Goal: Task Accomplishment & Management: Complete application form

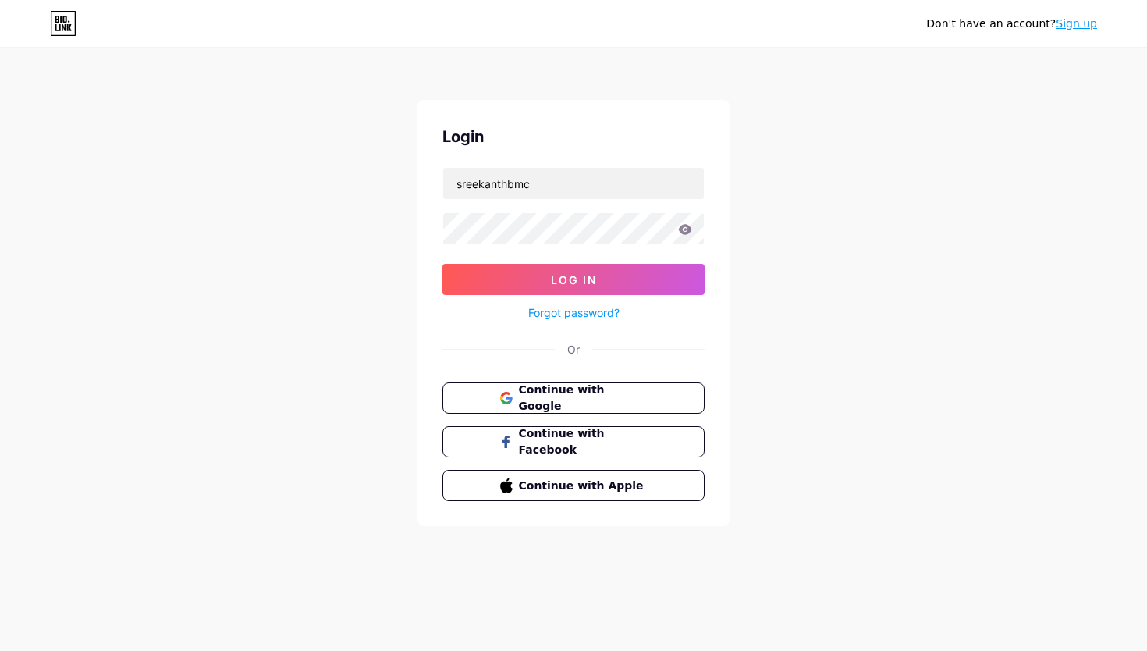
click at [607, 261] on form "sreekanthbmc Log In Forgot password?" at bounding box center [573, 244] width 262 height 155
click at [1067, 33] on div "Don't have an account? Sign up" at bounding box center [1011, 23] width 171 height 25
click at [1075, 23] on link "Sign up" at bounding box center [1075, 23] width 41 height 12
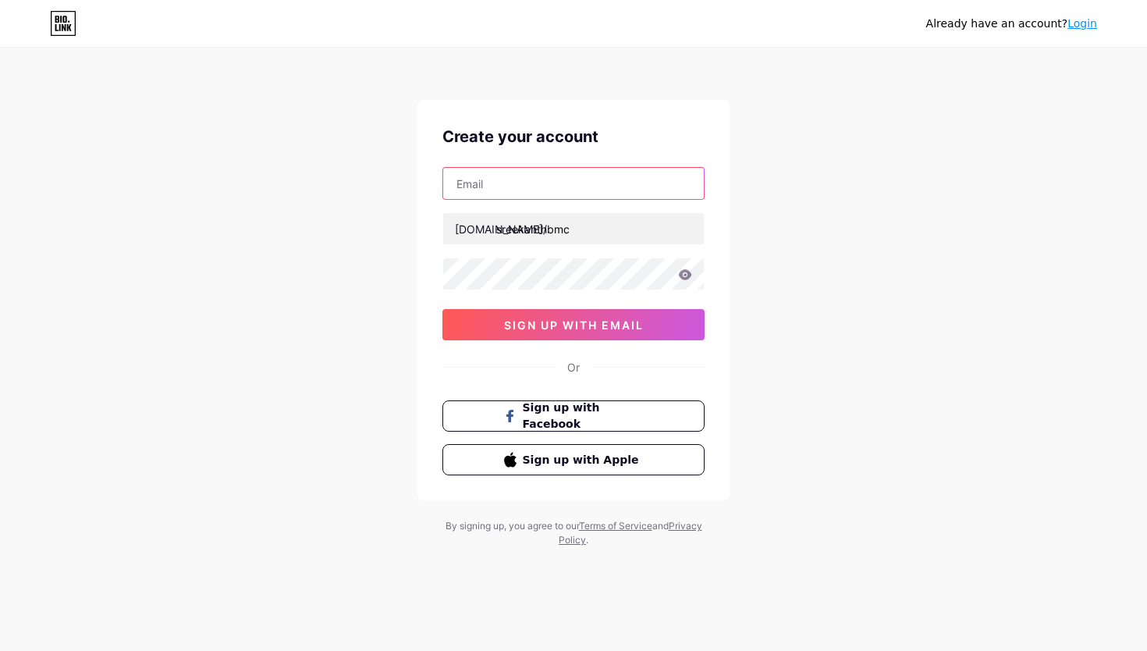
click at [511, 174] on input "text" at bounding box center [573, 183] width 261 height 31
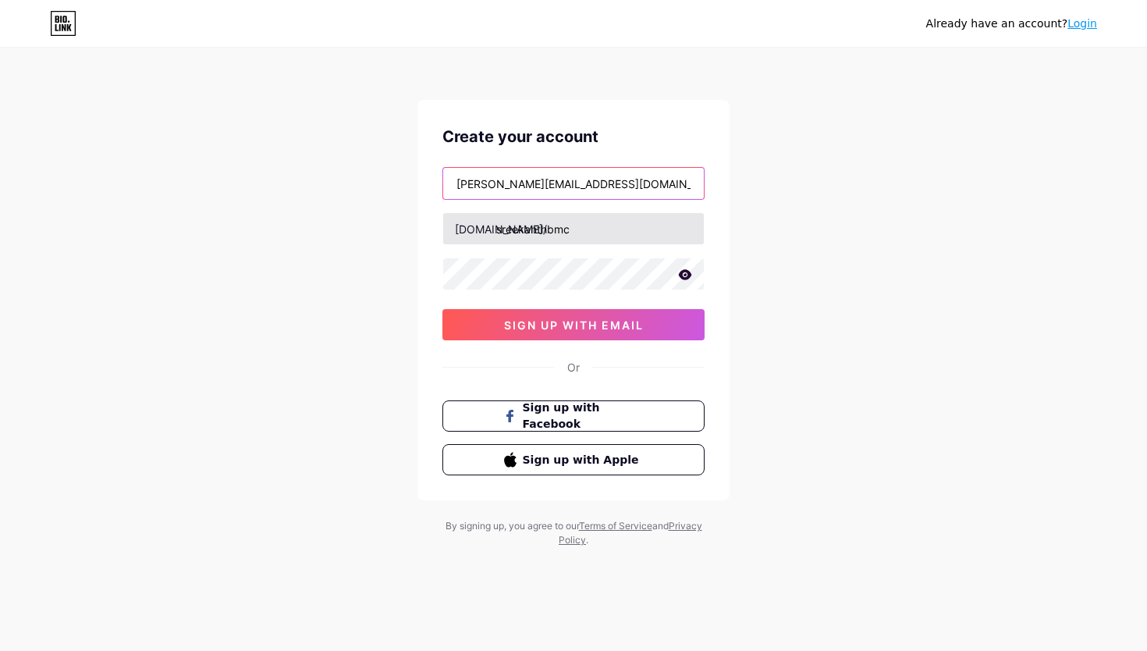
type input "[PERSON_NAME][EMAIL_ADDRESS][DOMAIN_NAME]"
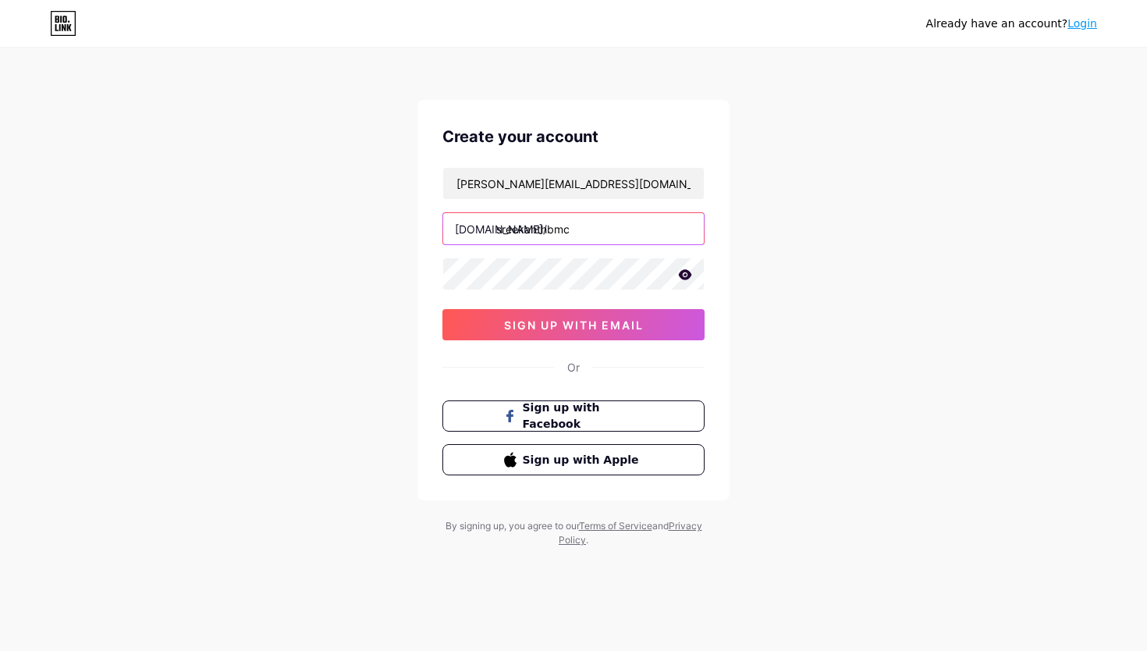
click at [615, 226] on input "sreekanthbmc" at bounding box center [573, 228] width 261 height 31
type input "sreekanthbmc112"
click at [785, 290] on div "Already have an account? Login Create your account [PERSON_NAME][EMAIL_ADDRESS]…" at bounding box center [573, 298] width 1147 height 597
click at [689, 276] on icon at bounding box center [685, 274] width 13 height 10
click at [782, 283] on div "Already have an account? Login Create your account [PERSON_NAME][EMAIL_ADDRESS]…" at bounding box center [573, 298] width 1147 height 597
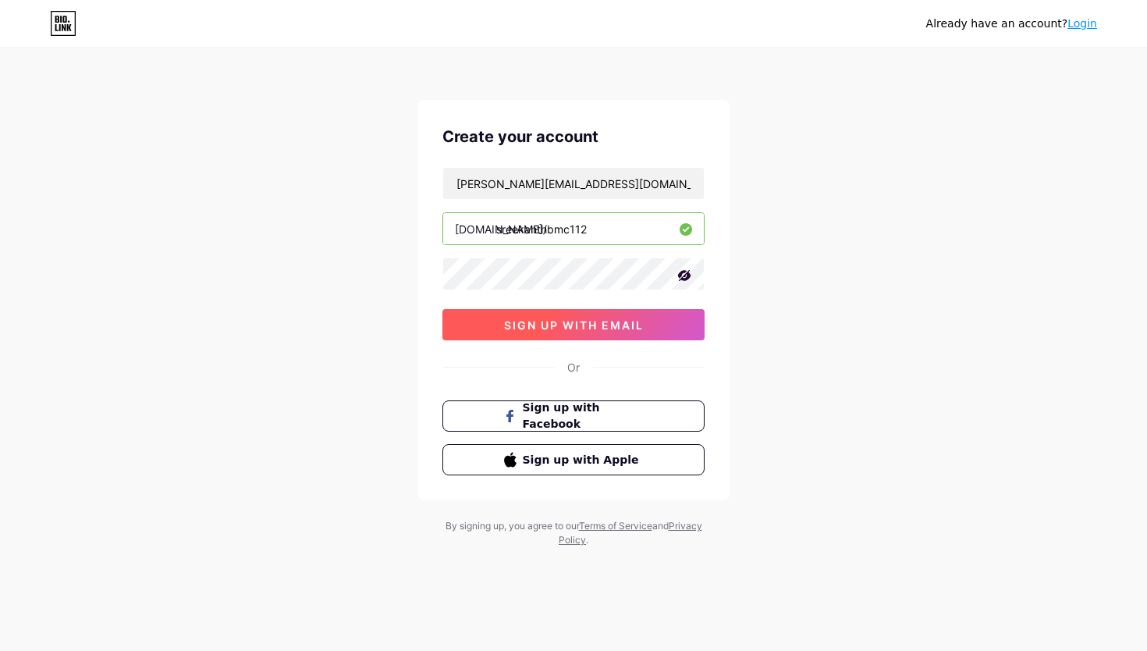
click at [551, 328] on span "sign up with email" at bounding box center [574, 324] width 140 height 13
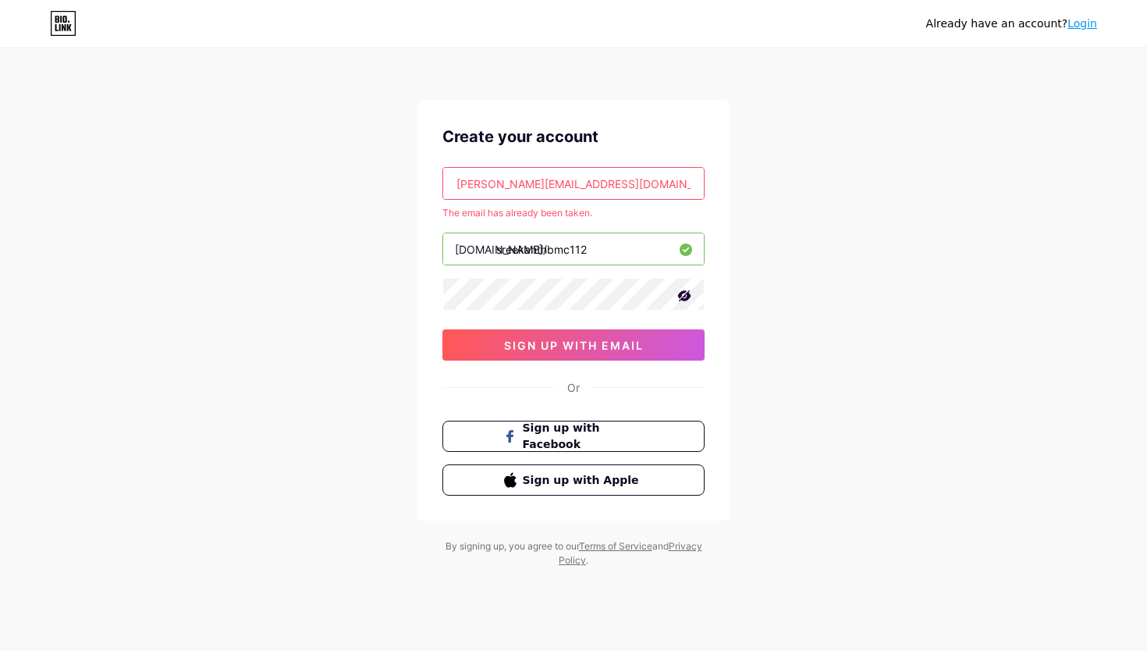
click at [520, 183] on input "[PERSON_NAME][EMAIL_ADDRESS][DOMAIN_NAME]" at bounding box center [573, 183] width 261 height 31
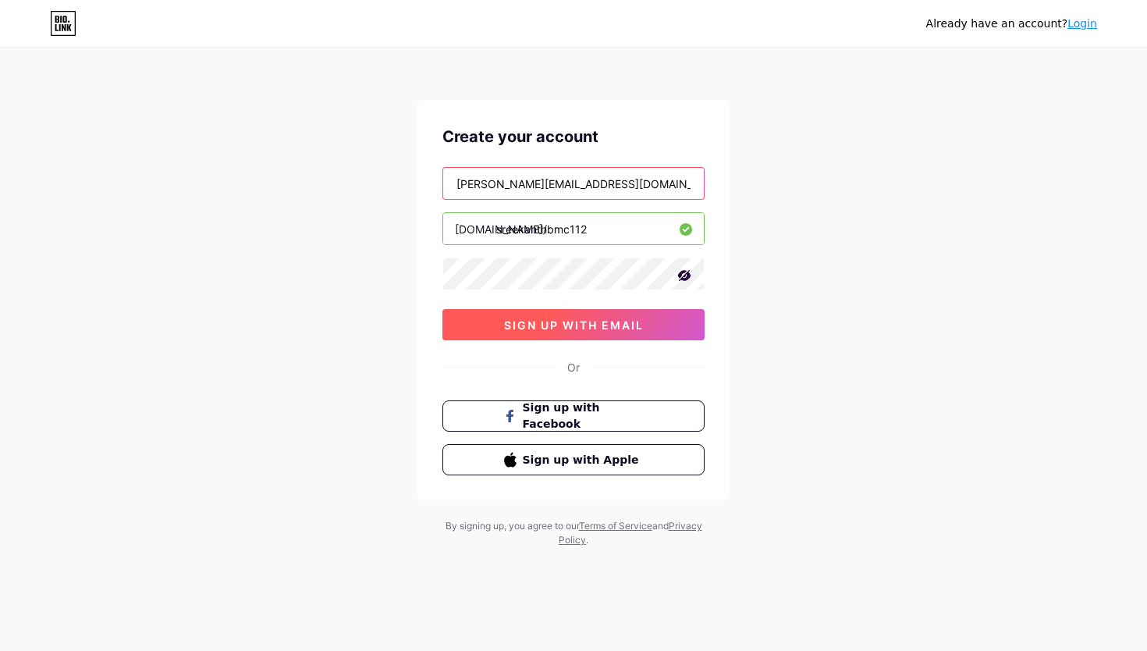
type input "[PERSON_NAME][EMAIL_ADDRESS][DOMAIN_NAME]"
click at [640, 332] on button "sign up with email" at bounding box center [573, 324] width 262 height 31
